Goal: Task Accomplishment & Management: Complete application form

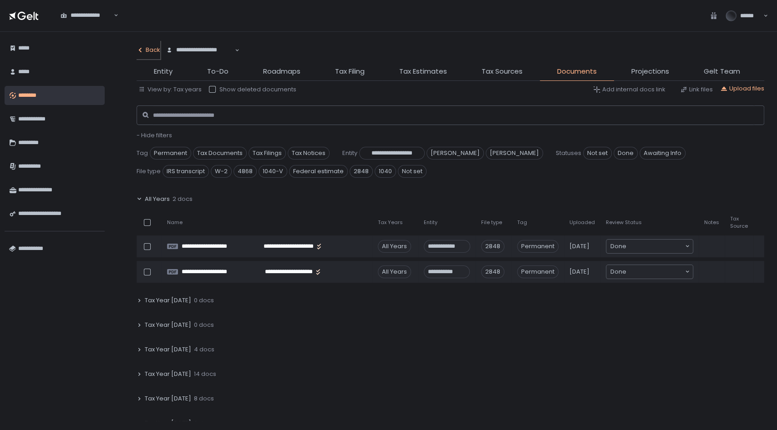
click at [145, 45] on button "Back" at bounding box center [149, 50] width 24 height 18
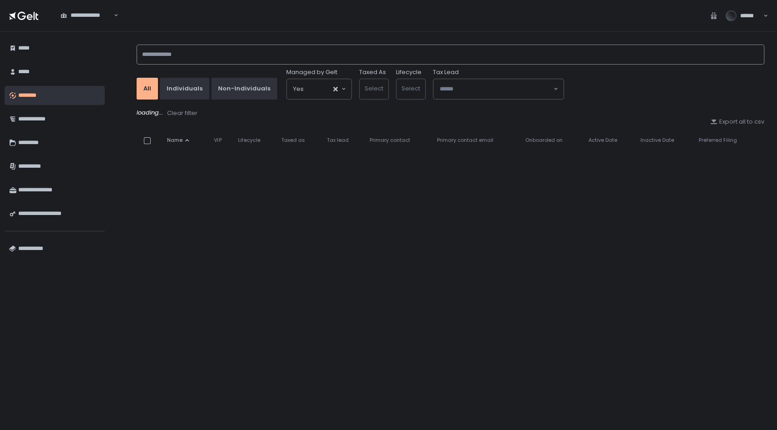
click at [182, 55] on input at bounding box center [450, 55] width 627 height 20
click at [327, 294] on div "All Individuals Non-Individuals Managed by Gelt Yes Loading... Taxed As Select …" at bounding box center [450, 231] width 627 height 380
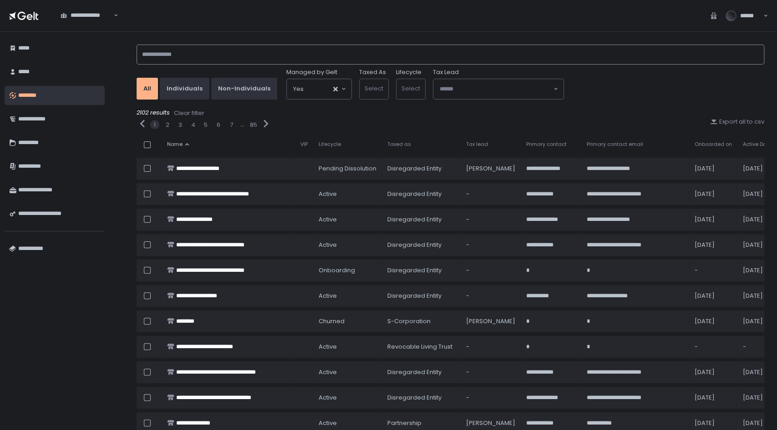
click at [370, 52] on input at bounding box center [450, 55] width 627 height 20
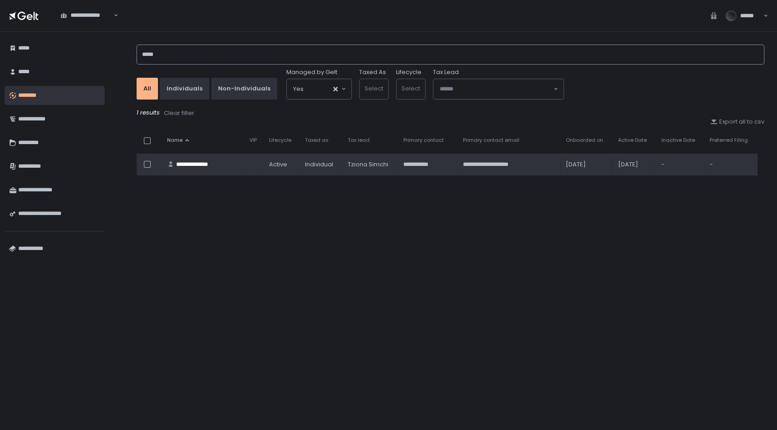
type input "*****"
click at [207, 165] on div "**********" at bounding box center [199, 165] width 46 height 8
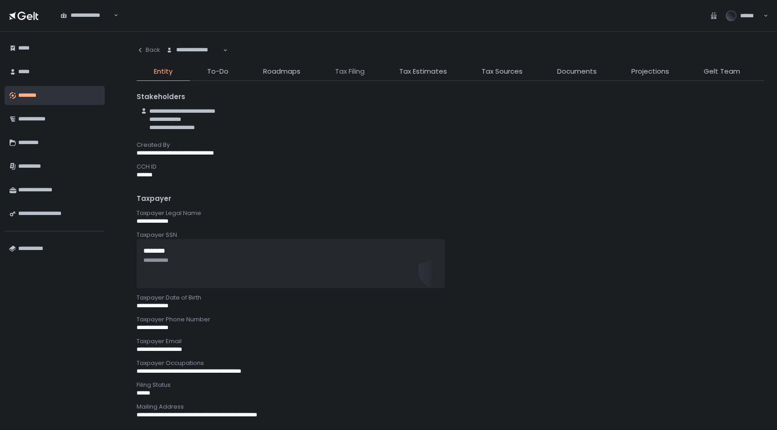
click at [360, 72] on span "Tax Filing" at bounding box center [350, 71] width 30 height 10
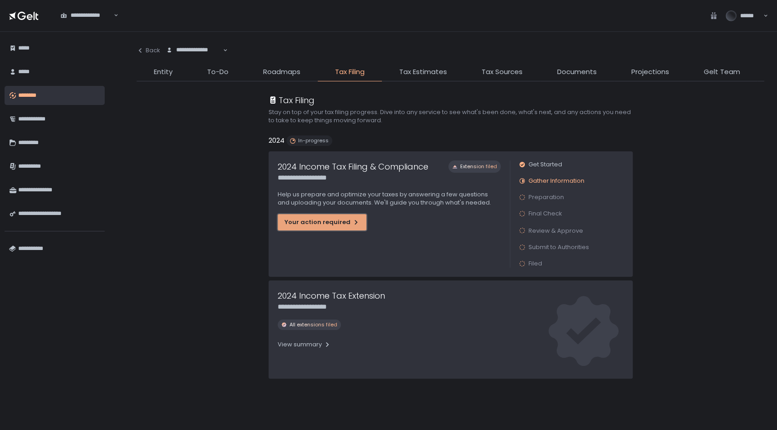
click at [336, 225] on div "Your action required" at bounding box center [321, 222] width 75 height 8
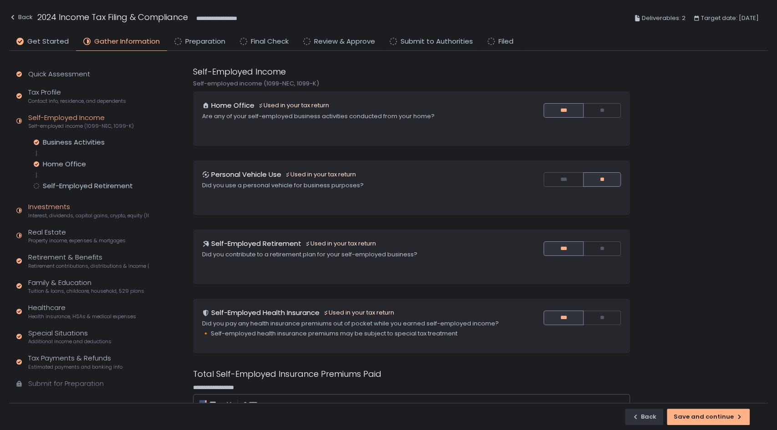
scroll to position [12, 0]
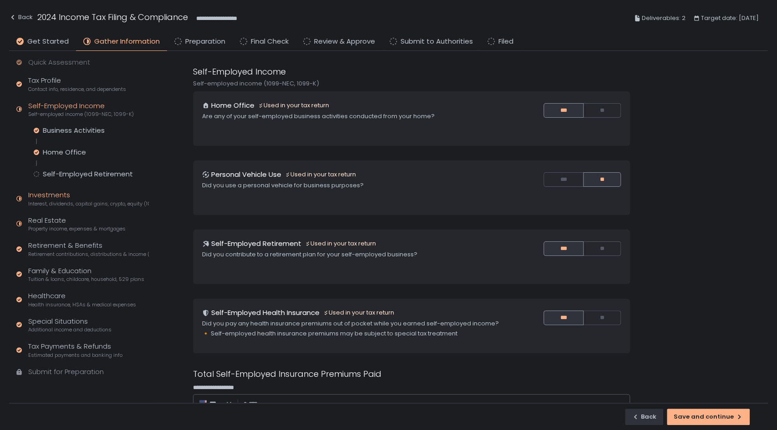
click at [66, 197] on div "Investments Interest, dividends, capital gains, crypto, equity (1099s, K-1s)" at bounding box center [88, 198] width 121 height 17
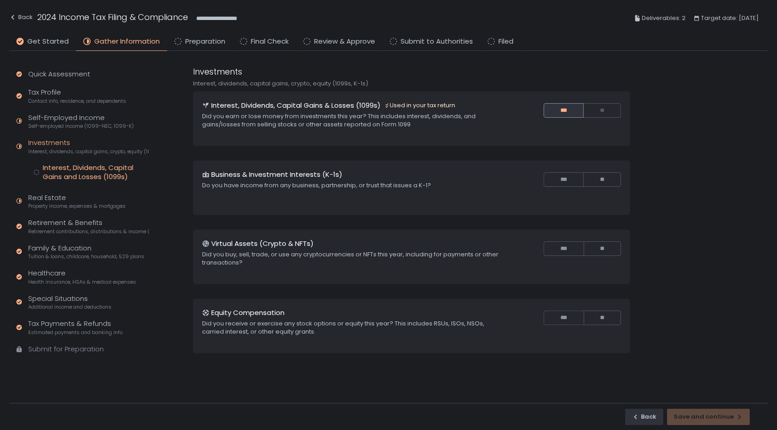
click at [77, 168] on div "Interest, Dividends, Capital Gains and Losses (1099s)" at bounding box center [96, 172] width 106 height 18
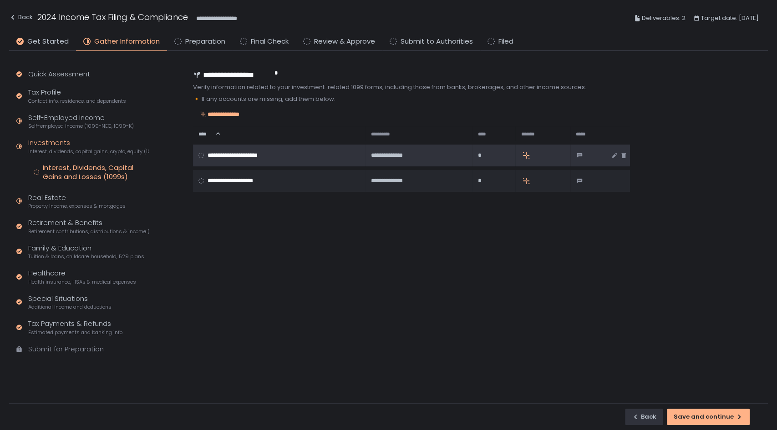
click at [259, 152] on span "**********" at bounding box center [242, 156] width 71 height 8
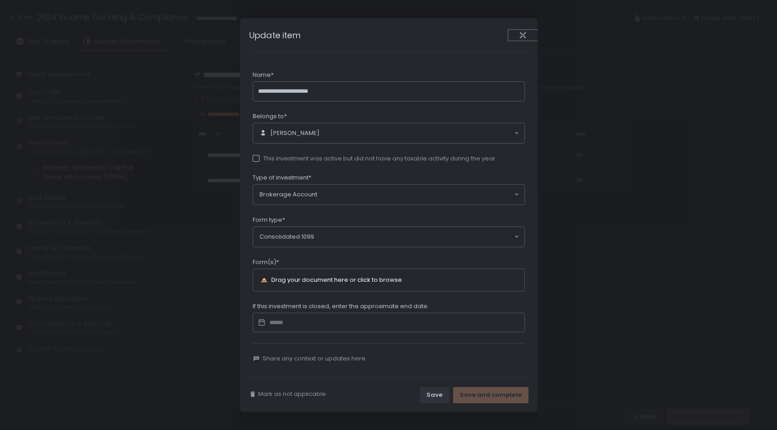
click at [522, 40] on button "Close" at bounding box center [522, 35] width 29 height 10
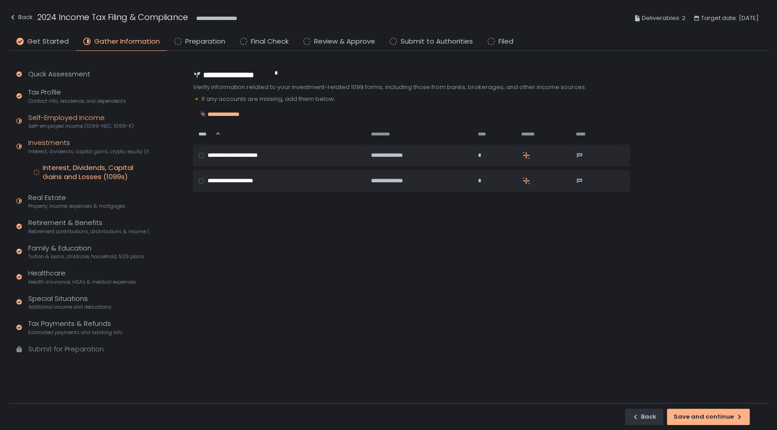
click at [53, 116] on div "Self-Employed Income Self-employed income (1099-NEC, 1099-K)" at bounding box center [81, 121] width 106 height 17
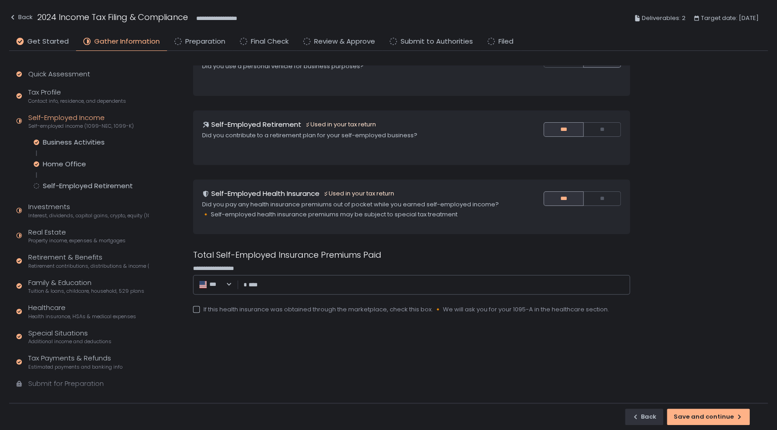
scroll to position [119, 0]
click at [95, 139] on div "Business Activities" at bounding box center [74, 142] width 62 height 9
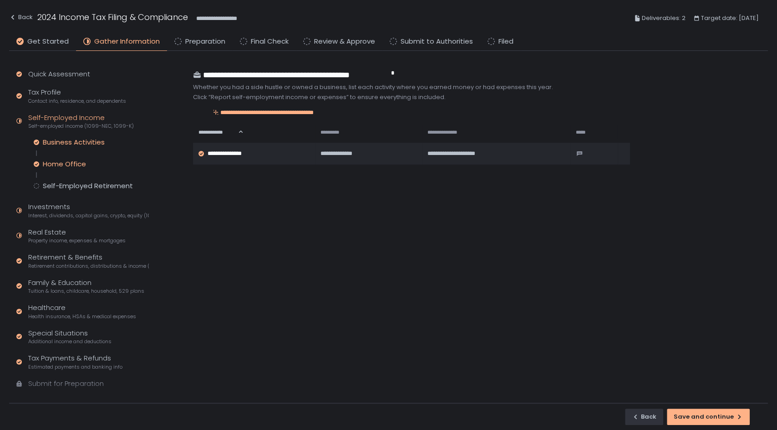
click at [76, 164] on div "Home Office" at bounding box center [64, 164] width 43 height 9
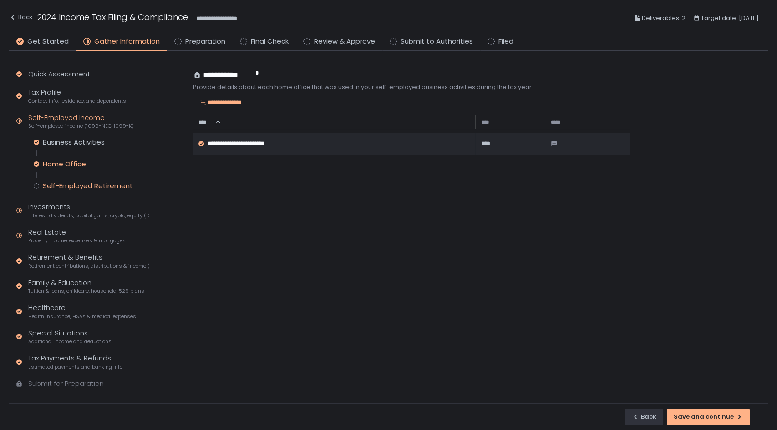
click at [76, 185] on div "Self-Employed Retirement" at bounding box center [88, 186] width 90 height 9
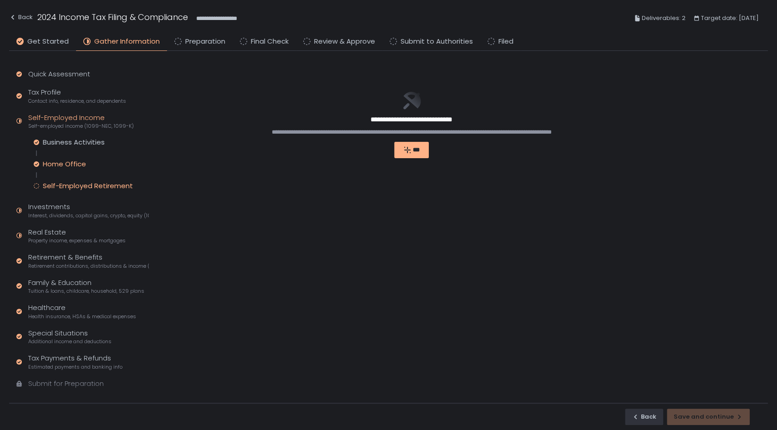
click at [78, 162] on div "Home Office" at bounding box center [64, 164] width 43 height 9
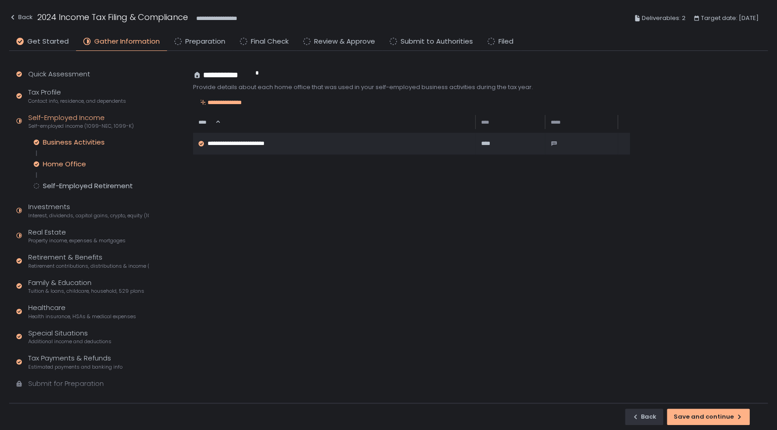
click at [84, 142] on div "Business Activities" at bounding box center [74, 142] width 62 height 9
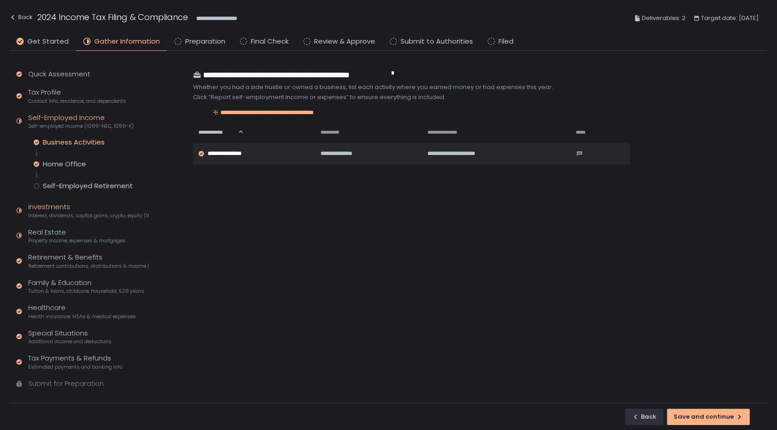
click at [64, 207] on div "Investments Interest, dividends, capital gains, crypto, equity (1099s, K-1s)" at bounding box center [88, 210] width 121 height 17
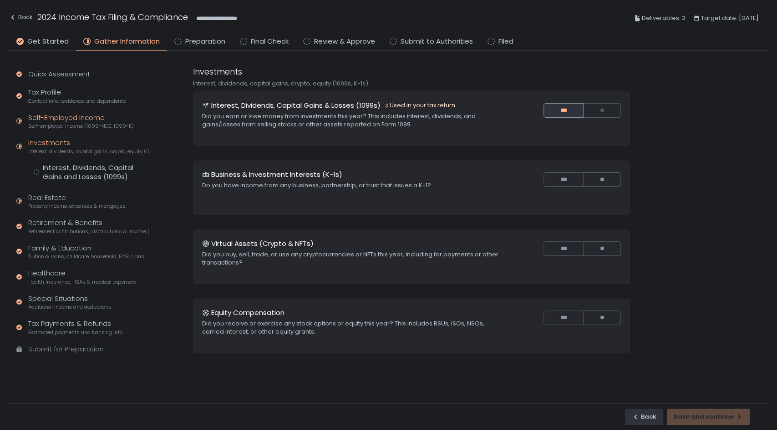
click at [71, 116] on div "Self-Employed Income Self-employed income (1099-NEC, 1099-K)" at bounding box center [81, 121] width 106 height 17
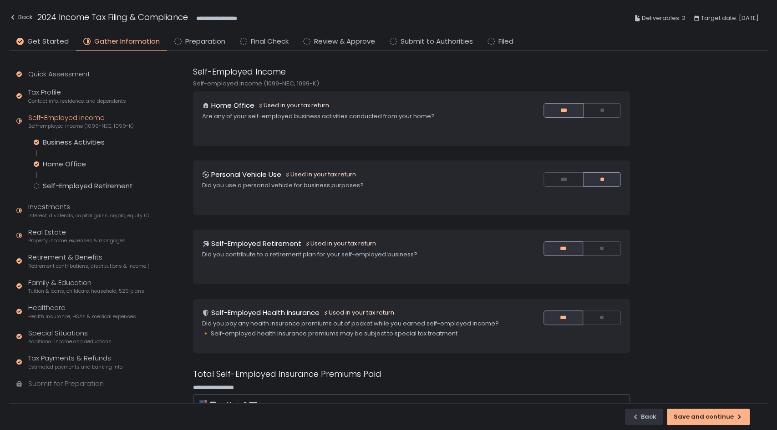
scroll to position [121, 0]
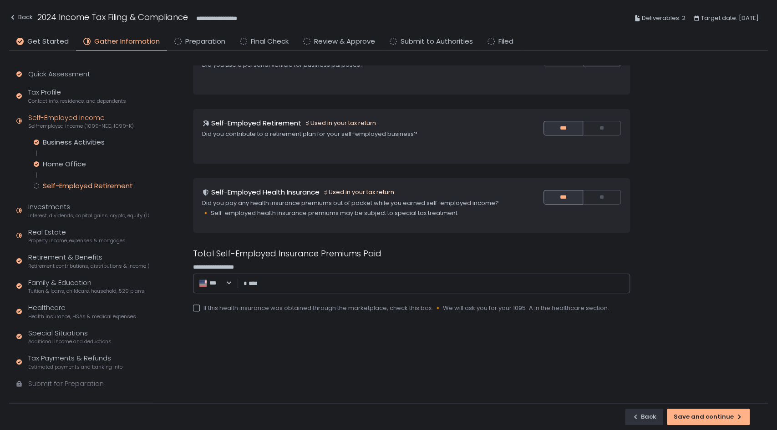
click at [121, 182] on div "Self-Employed Retirement" at bounding box center [88, 186] width 90 height 9
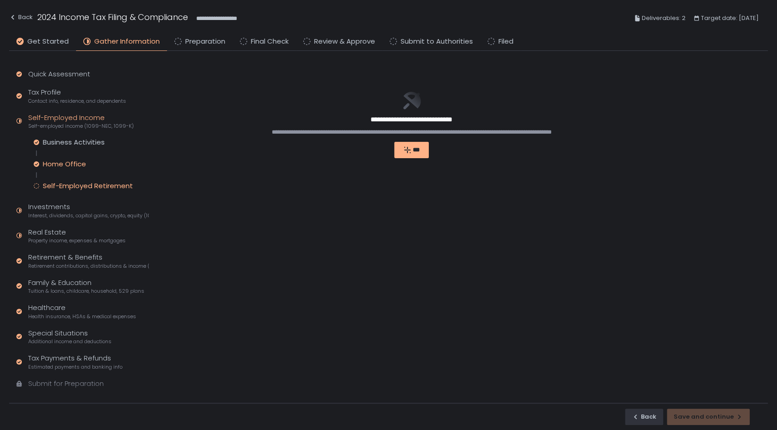
click at [76, 163] on div "Home Office" at bounding box center [64, 164] width 43 height 9
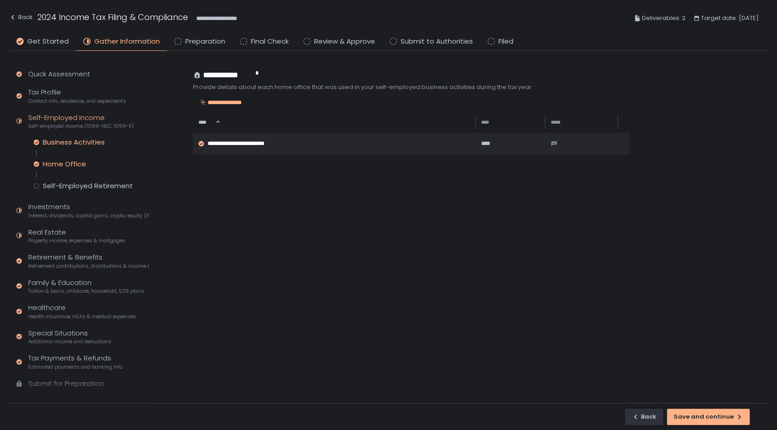
click at [82, 141] on div "Business Activities" at bounding box center [74, 142] width 62 height 9
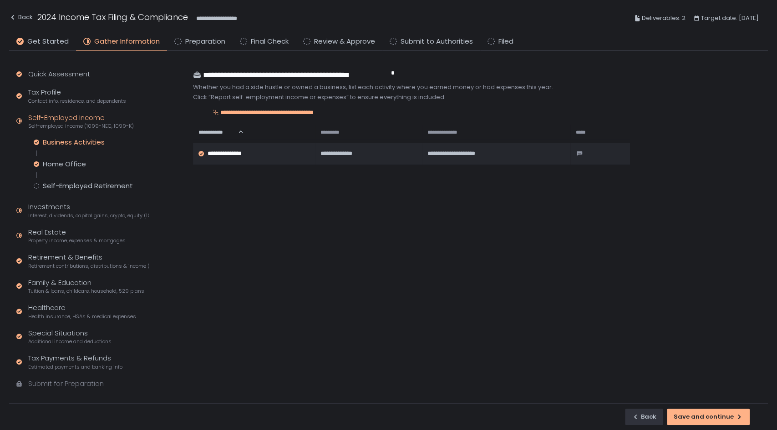
click at [87, 115] on div "Self-Employed Income Self-employed income (1099-NEC, 1099-K)" at bounding box center [81, 121] width 106 height 17
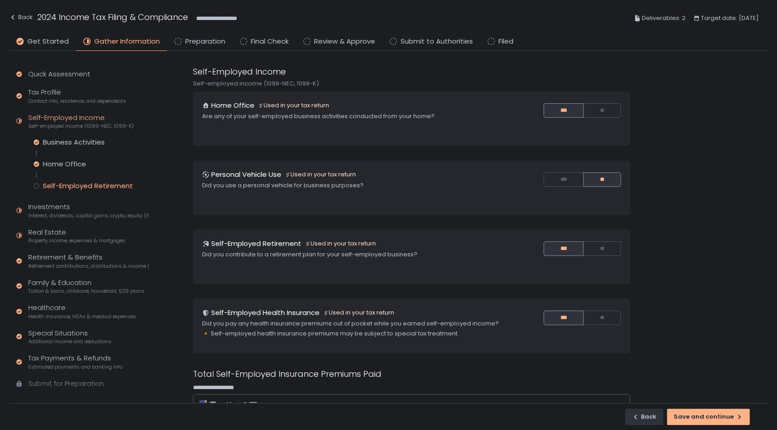
click at [109, 183] on div "Self-Employed Retirement" at bounding box center [88, 186] width 90 height 9
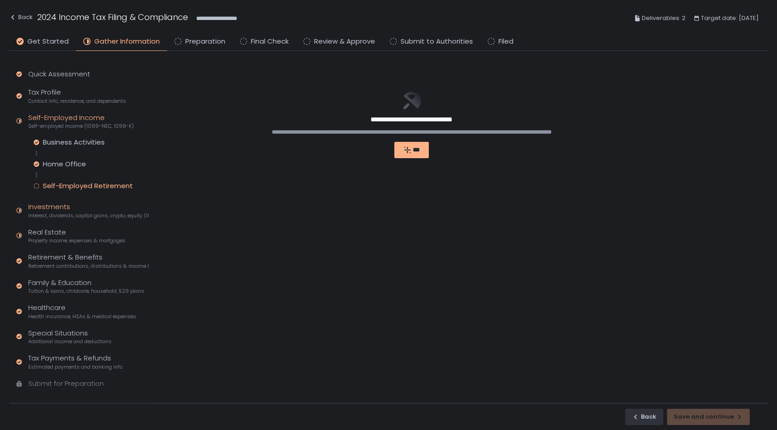
click at [78, 211] on div "Investments Interest, dividends, capital gains, crypto, equity (1099s, K-1s)" at bounding box center [88, 210] width 121 height 17
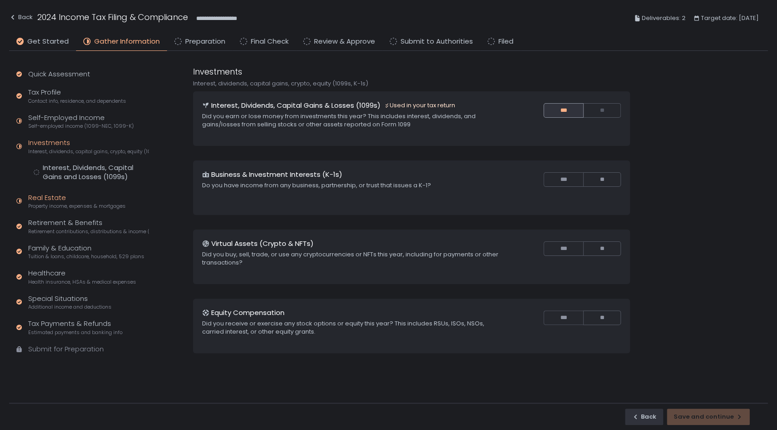
click at [61, 201] on div "Real Estate Property income, expenses & mortgages" at bounding box center [76, 201] width 97 height 17
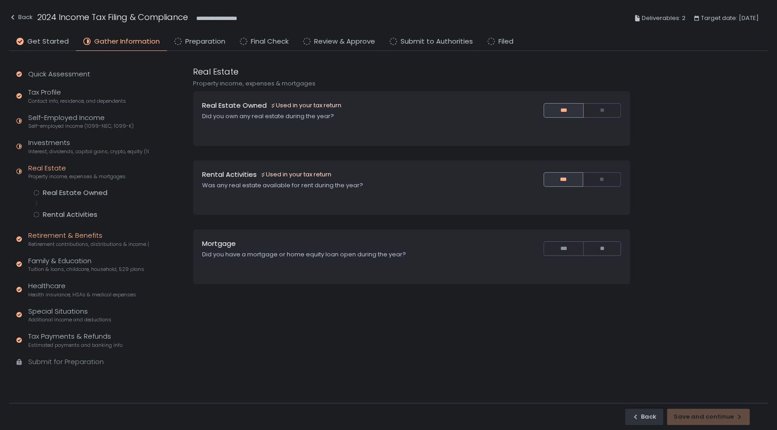
click at [63, 236] on div "Retirement & Benefits Retirement contributions, distributions & income (1099-R,…" at bounding box center [88, 239] width 121 height 17
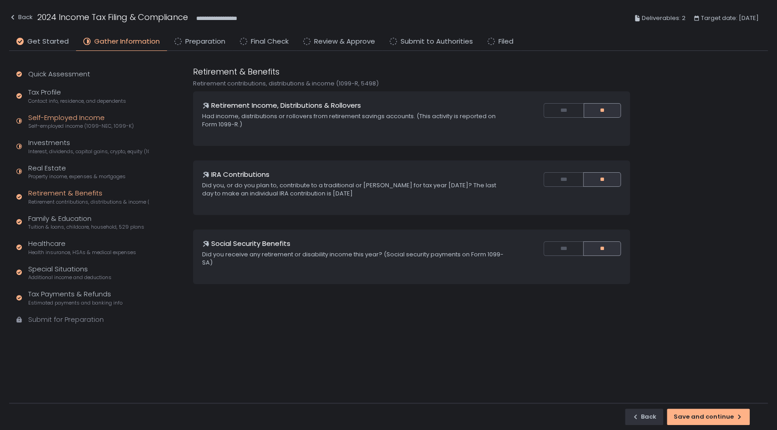
click at [59, 118] on div "Self-Employed Income Self-employed income (1099-NEC, 1099-K)" at bounding box center [81, 121] width 106 height 17
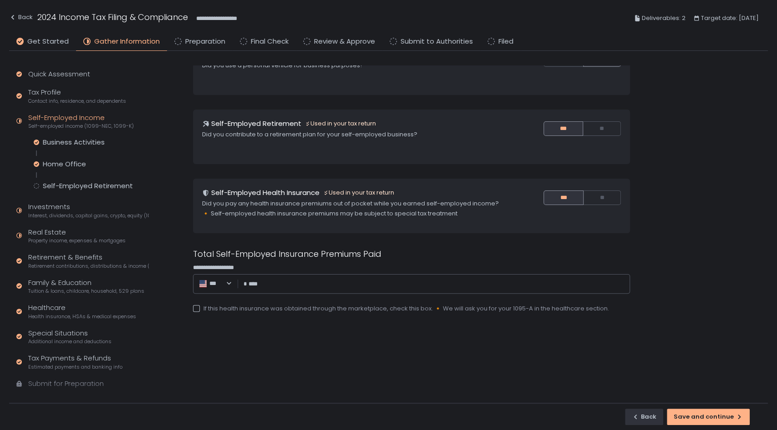
scroll to position [119, 0]
click at [81, 146] on div "Business Activities" at bounding box center [74, 142] width 62 height 9
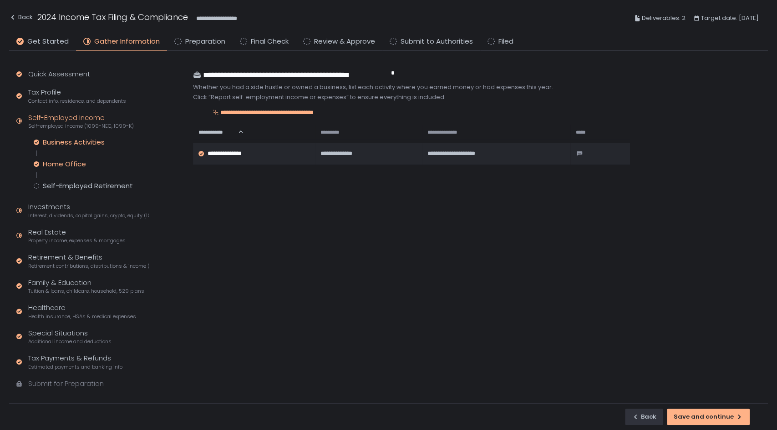
click at [76, 164] on div "Home Office" at bounding box center [64, 164] width 43 height 9
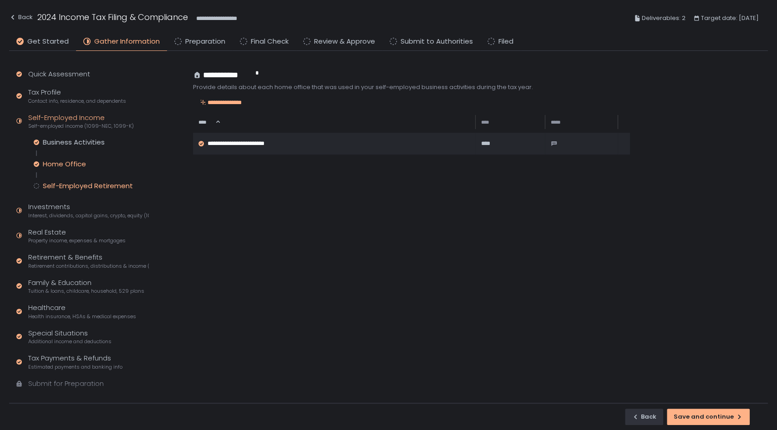
click at [82, 182] on div "Self-Employed Retirement" at bounding box center [88, 186] width 90 height 9
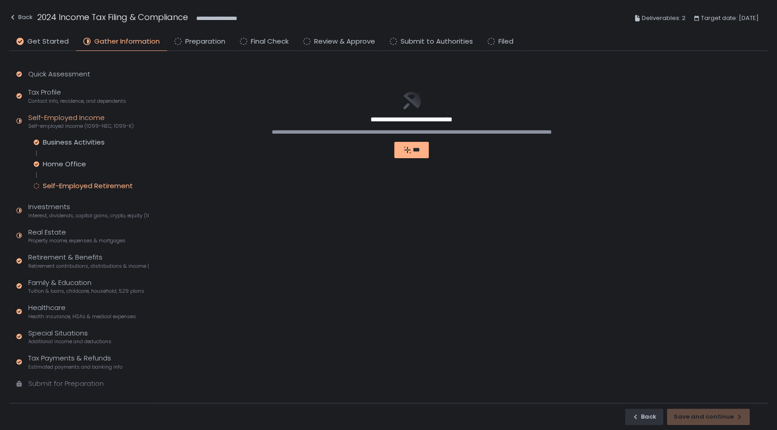
click at [82, 121] on div "Self-Employed Income Self-employed income (1099-NEC, 1099-K)" at bounding box center [81, 121] width 106 height 17
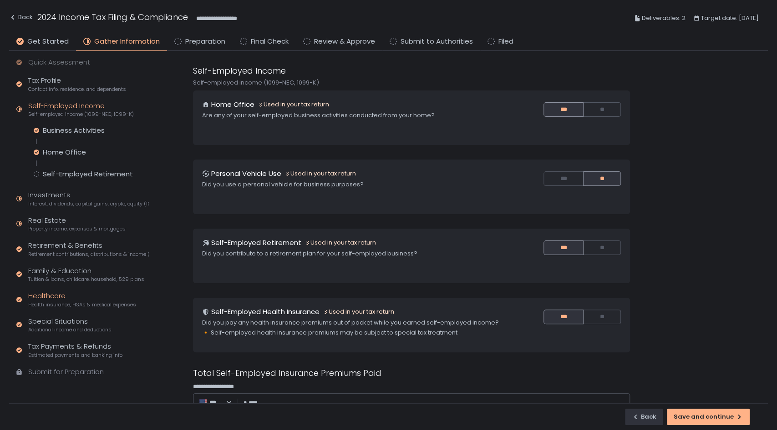
scroll to position [11, 0]
click at [66, 369] on div "Submit for Preparation" at bounding box center [66, 373] width 76 height 10
click at [96, 347] on div "Tax Payments & Refunds Estimated payments and banking info" at bounding box center [75, 350] width 94 height 17
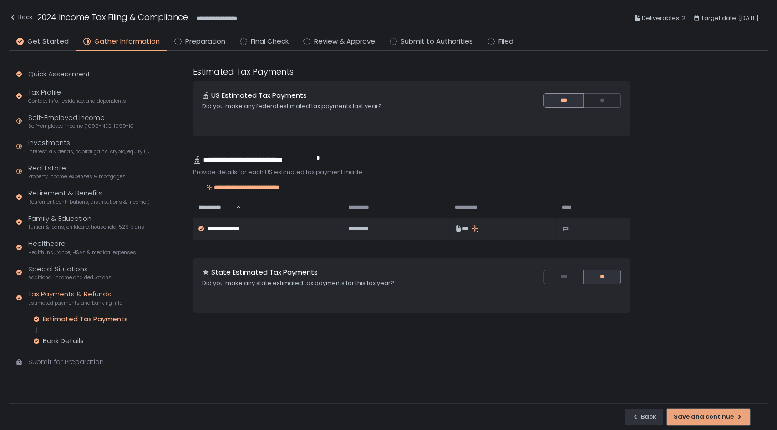
click at [732, 418] on div "Save and continue" at bounding box center [707, 417] width 69 height 8
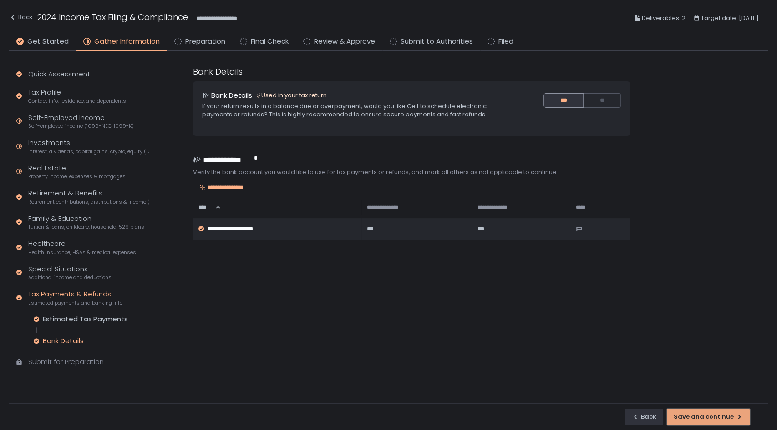
click at [732, 418] on div "Save and continue" at bounding box center [707, 417] width 69 height 8
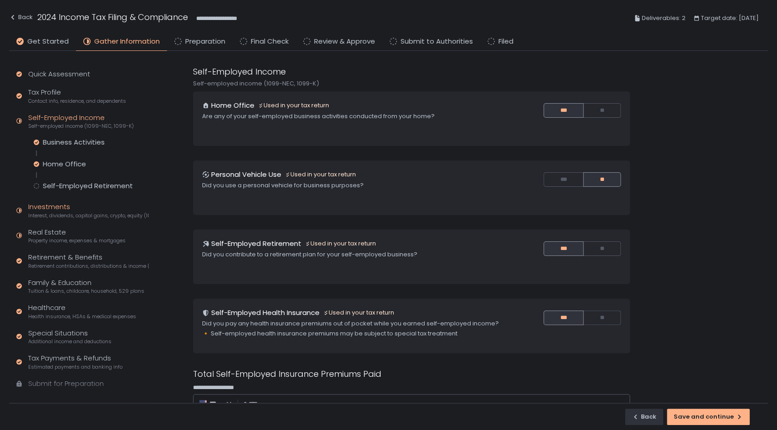
click at [58, 204] on div "Investments Interest, dividends, capital gains, crypto, equity (1099s, K-1s)" at bounding box center [88, 210] width 121 height 17
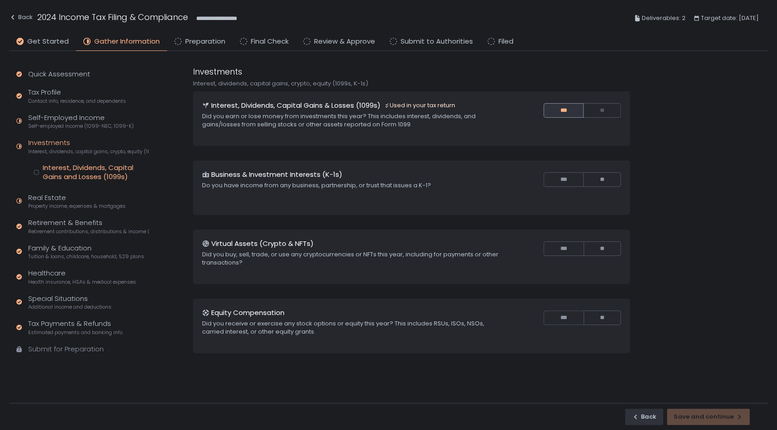
click at [63, 176] on div "Interest, Dividends, Capital Gains and Losses (1099s)" at bounding box center [96, 172] width 106 height 18
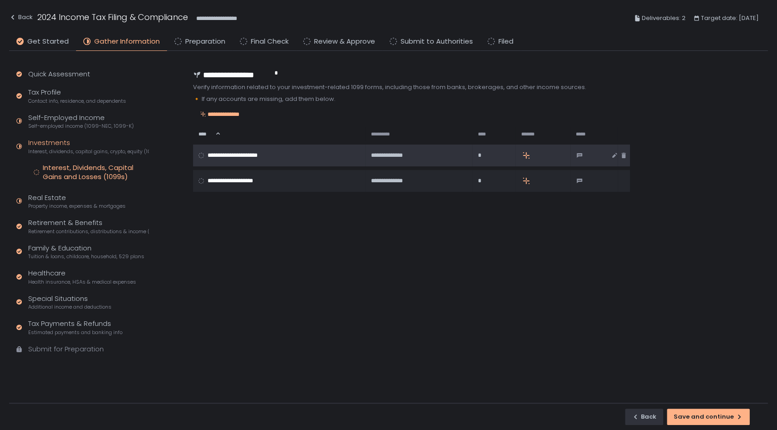
click at [242, 153] on span "**********" at bounding box center [242, 156] width 71 height 8
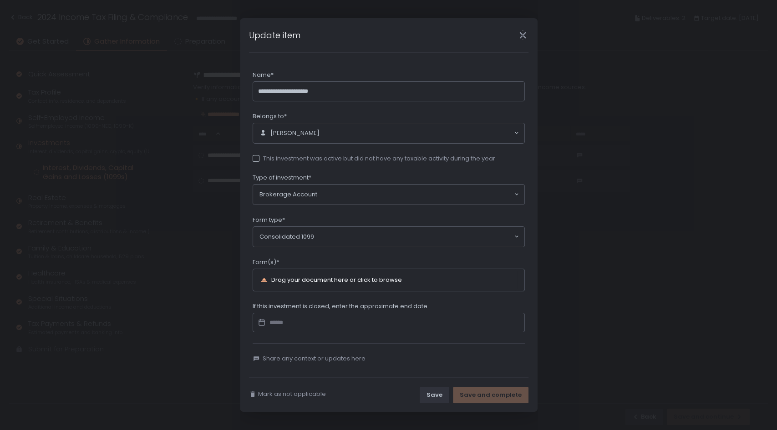
click at [521, 36] on icon "Close" at bounding box center [523, 36] width 6 height 12
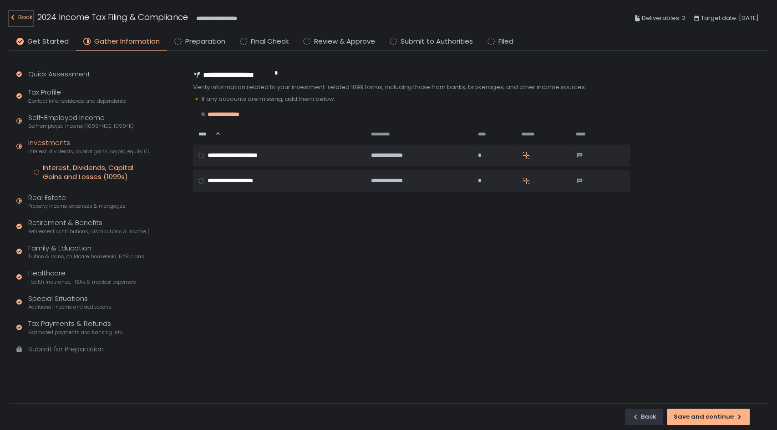
click at [22, 19] on div "Back" at bounding box center [21, 17] width 24 height 11
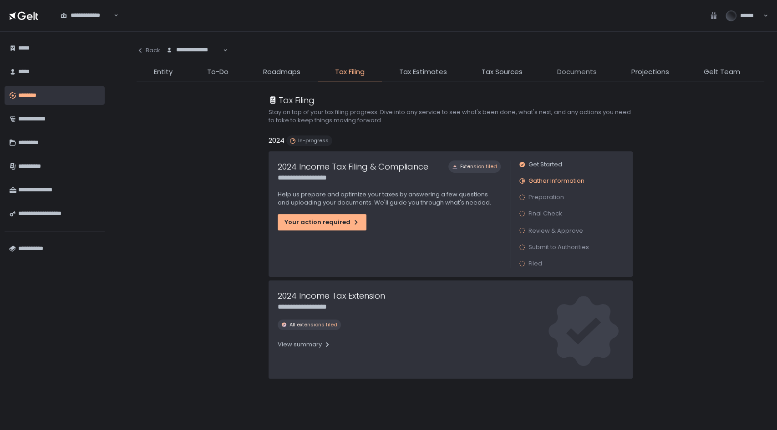
click at [586, 72] on span "Documents" at bounding box center [577, 72] width 40 height 10
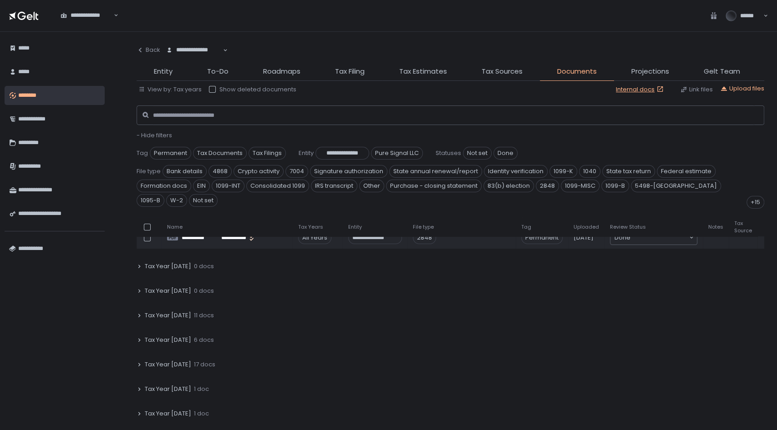
scroll to position [251, 0]
click at [231, 305] on div "Tax Year [DATE] 11 docs" at bounding box center [450, 315] width 627 height 21
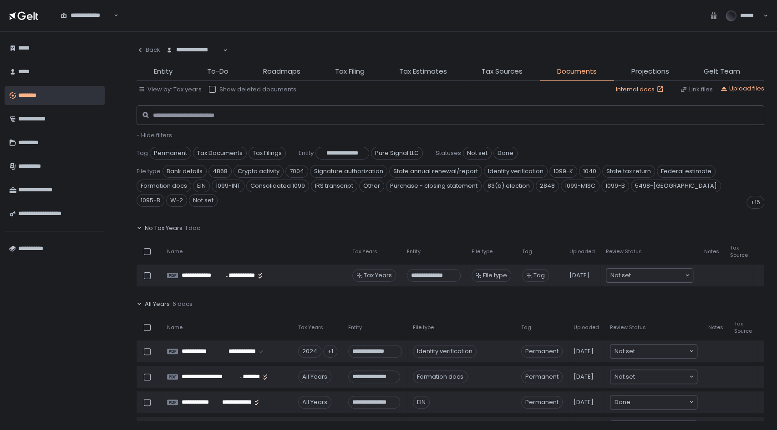
scroll to position [0, 0]
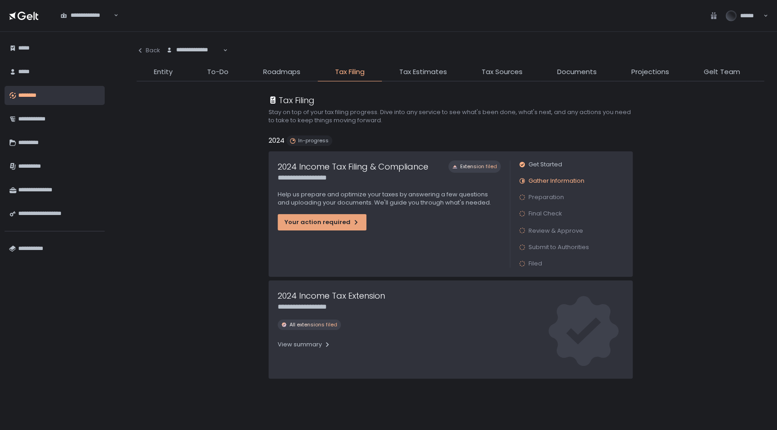
click at [352, 224] on icon "button" at bounding box center [355, 222] width 7 height 7
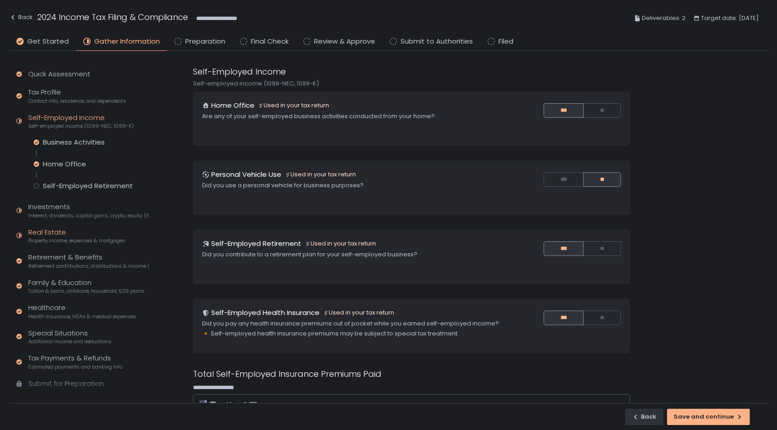
click at [50, 231] on div "Real Estate Property income, expenses & mortgages" at bounding box center [76, 236] width 97 height 17
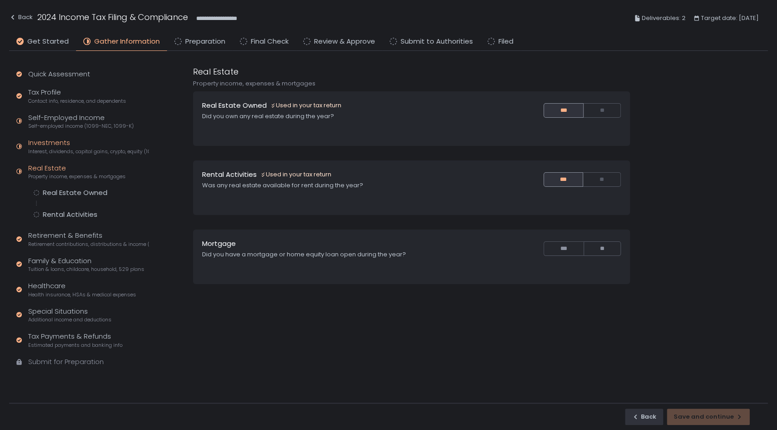
click at [53, 143] on div "Investments Interest, dividends, capital gains, crypto, equity (1099s, K-1s)" at bounding box center [88, 146] width 121 height 17
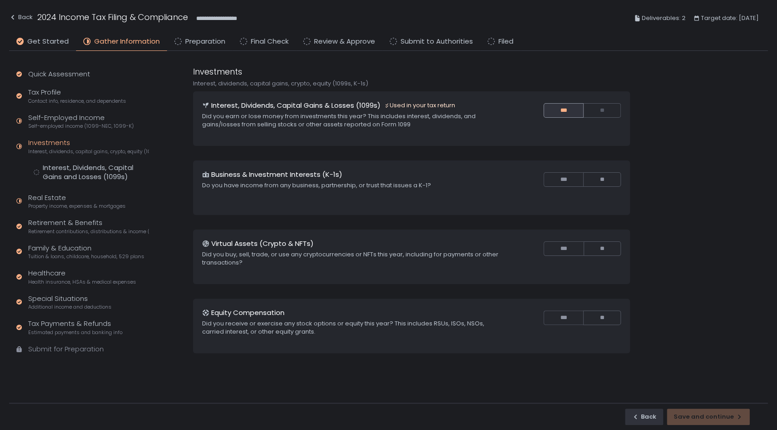
scroll to position [40, 0]
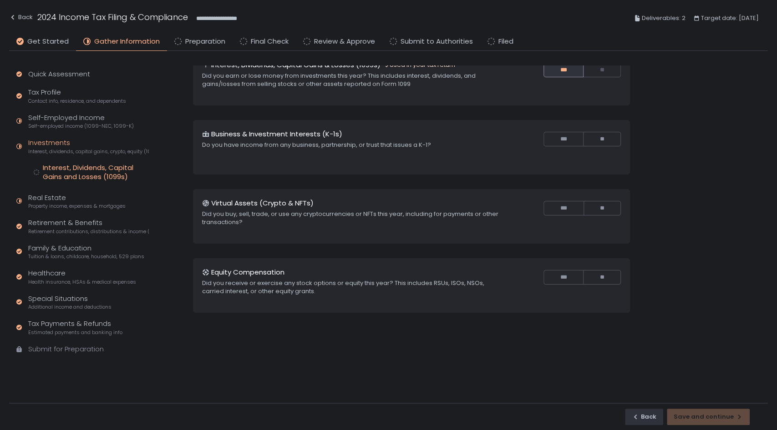
click at [113, 171] on div "Interest, Dividends, Capital Gains and Losses (1099s)" at bounding box center [96, 172] width 106 height 18
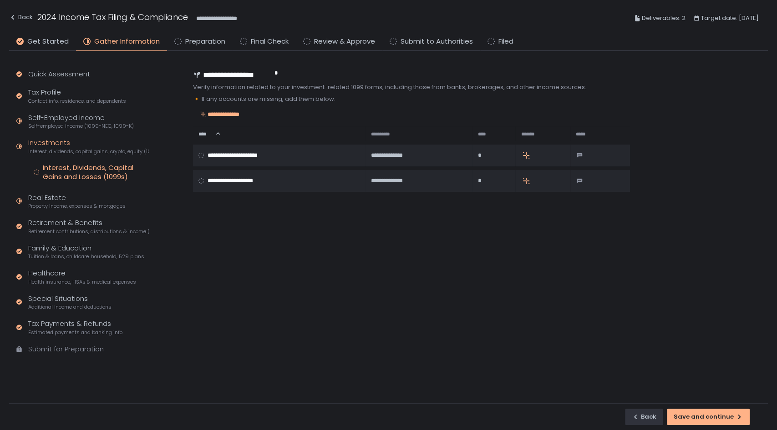
click at [62, 142] on div "Investments Interest, dividends, capital gains, crypto, equity (1099s, K-1s)" at bounding box center [88, 146] width 121 height 17
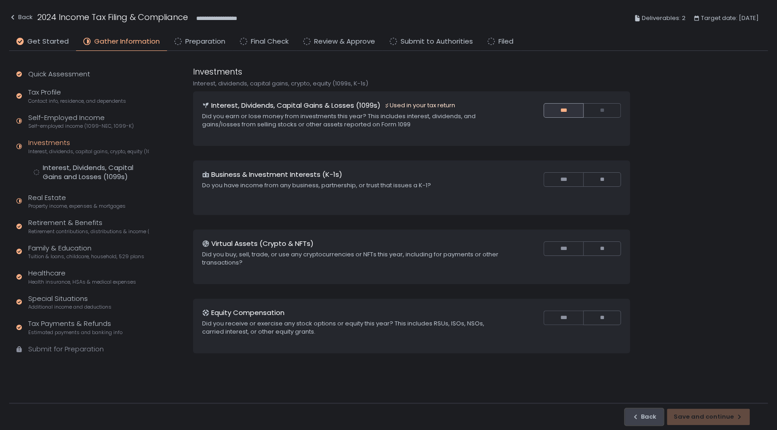
click at [652, 413] on div "Back" at bounding box center [644, 417] width 25 height 8
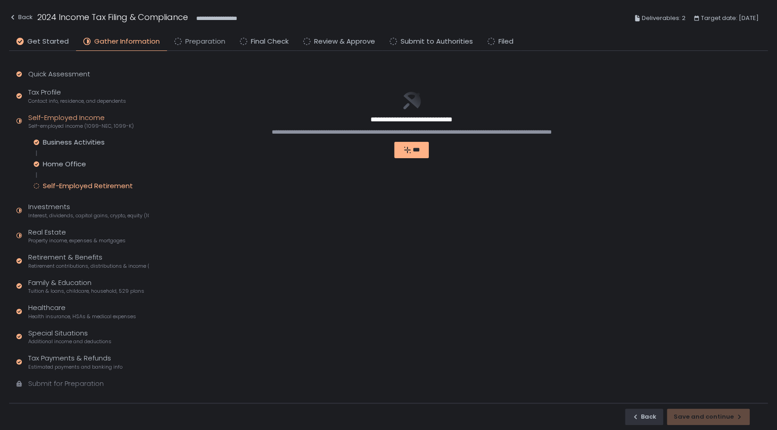
click at [202, 43] on span "Preparation" at bounding box center [205, 41] width 40 height 10
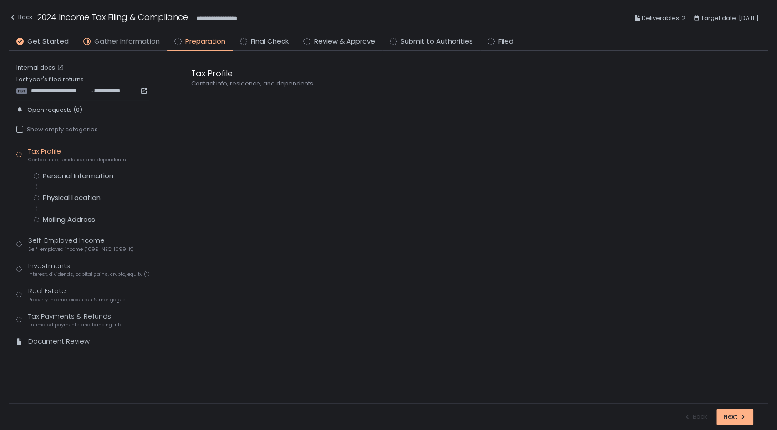
click at [149, 40] on span "Gather Information" at bounding box center [127, 41] width 66 height 10
